Goal: Book appointment/travel/reservation

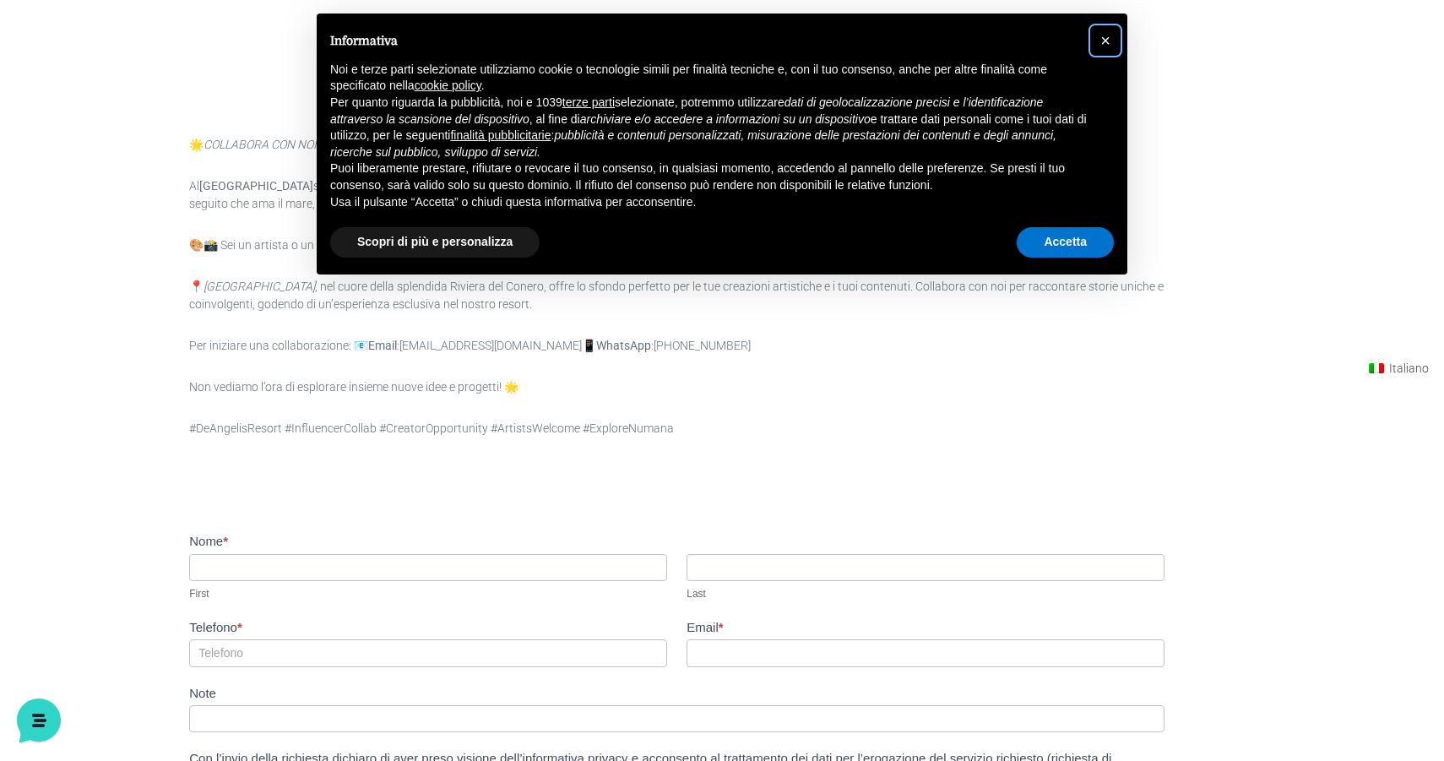
click at [1104, 35] on span "×" at bounding box center [1105, 40] width 10 height 19
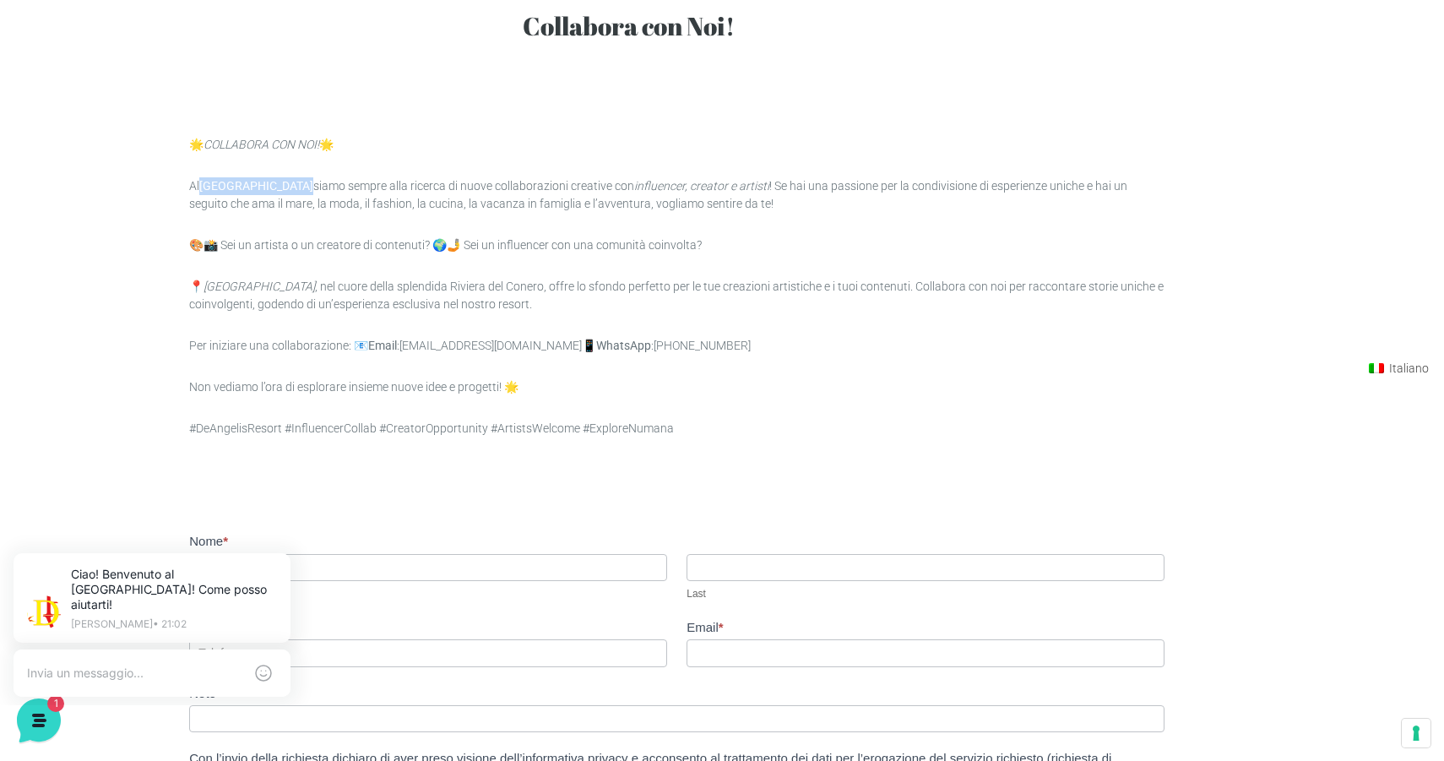
drag, startPoint x: 205, startPoint y: 185, endPoint x: 297, endPoint y: 187, distance: 92.1
click at [297, 187] on p "Al De Angelis Resort siamo sempre alla ricerca di nuove collaborazioni creative…" at bounding box center [676, 194] width 975 height 35
copy strong "[GEOGRAPHIC_DATA]"
click at [176, 95] on body "[GEOGRAPHIC_DATA] [GEOGRAPHIC_DATA] Centro Vacanze [GEOGRAPHIC_DATA] Eventi Mis…" at bounding box center [722, 380] width 1444 height 761
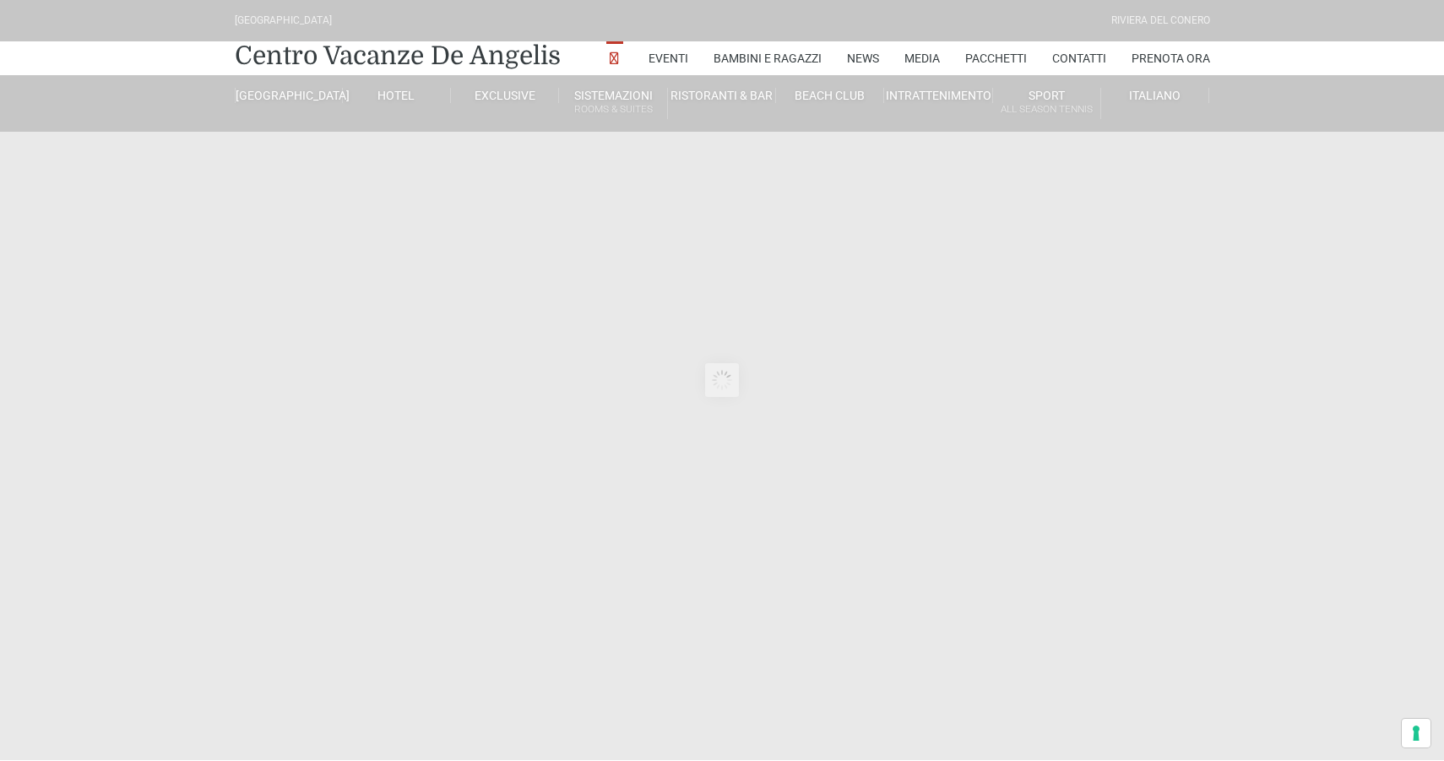
type input "[DATE]"
